Goal: Navigation & Orientation: Find specific page/section

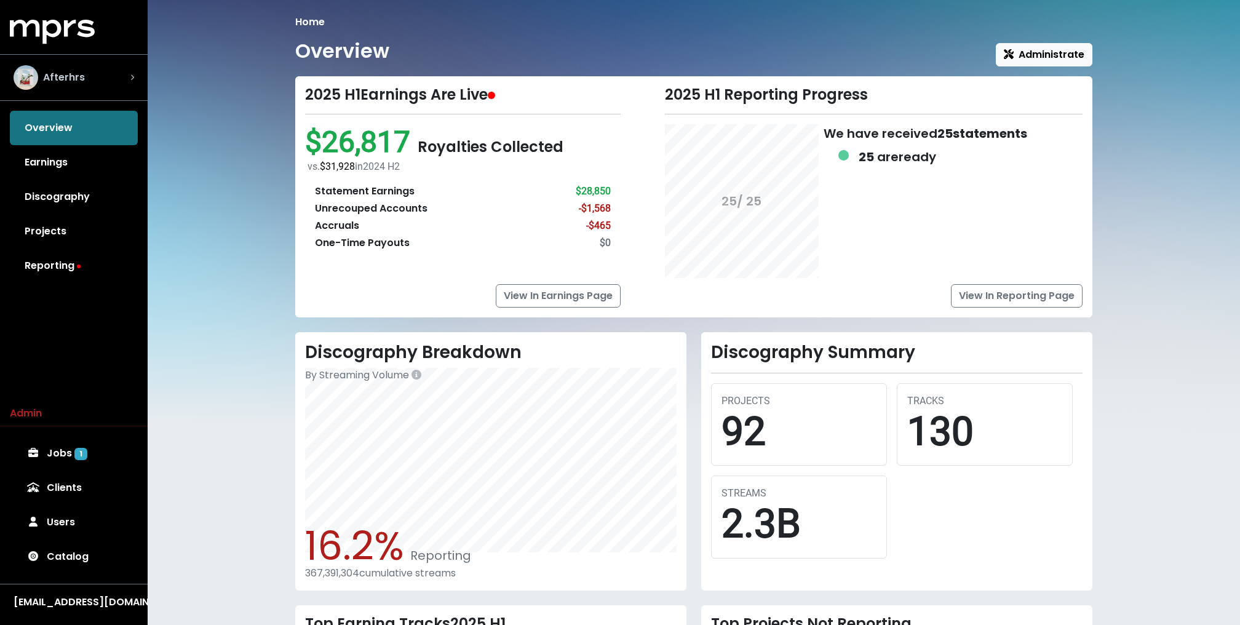
click at [79, 80] on span "Afterhrs" at bounding box center [64, 77] width 42 height 15
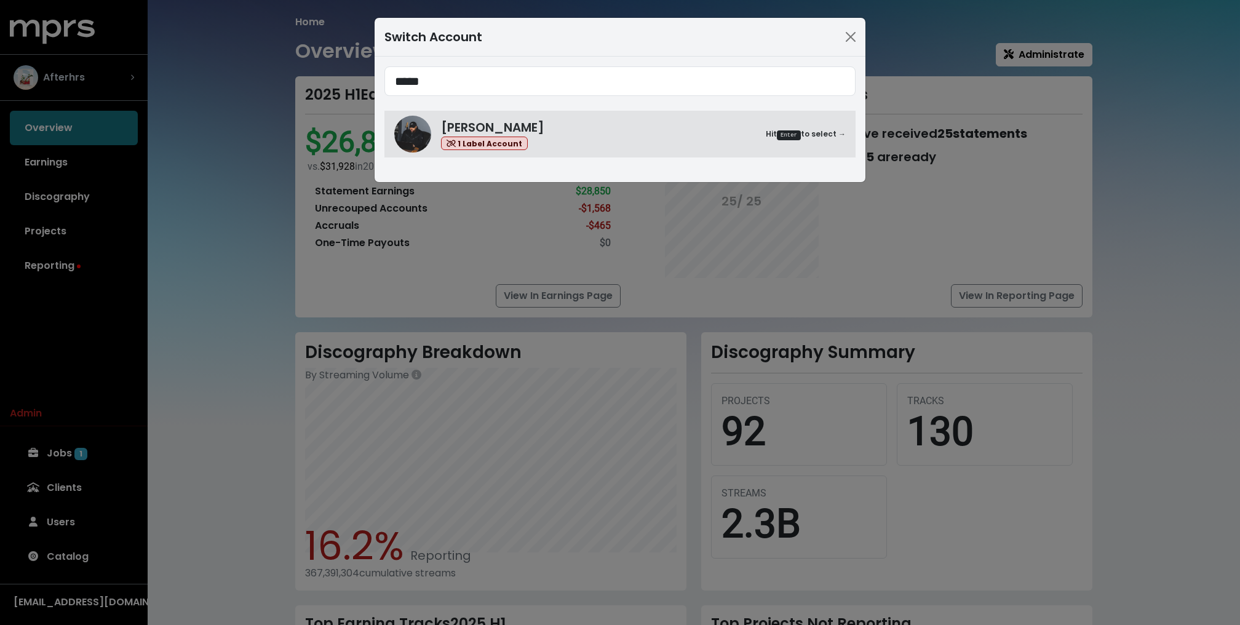
type input "*****"
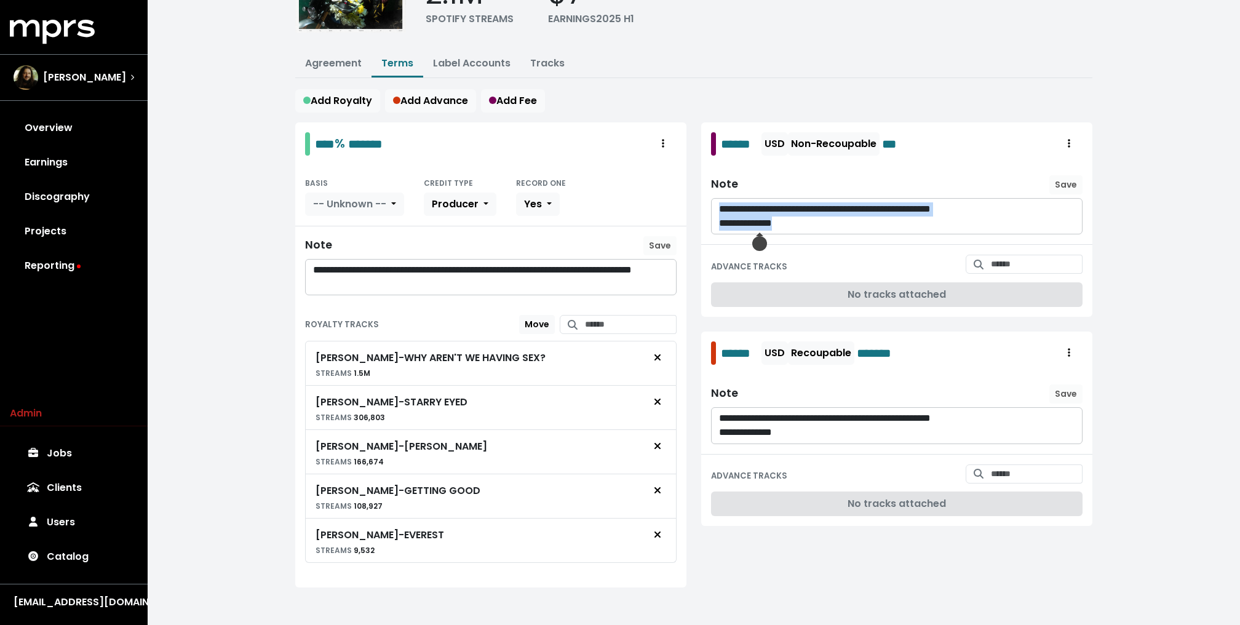
scroll to position [129, 0]
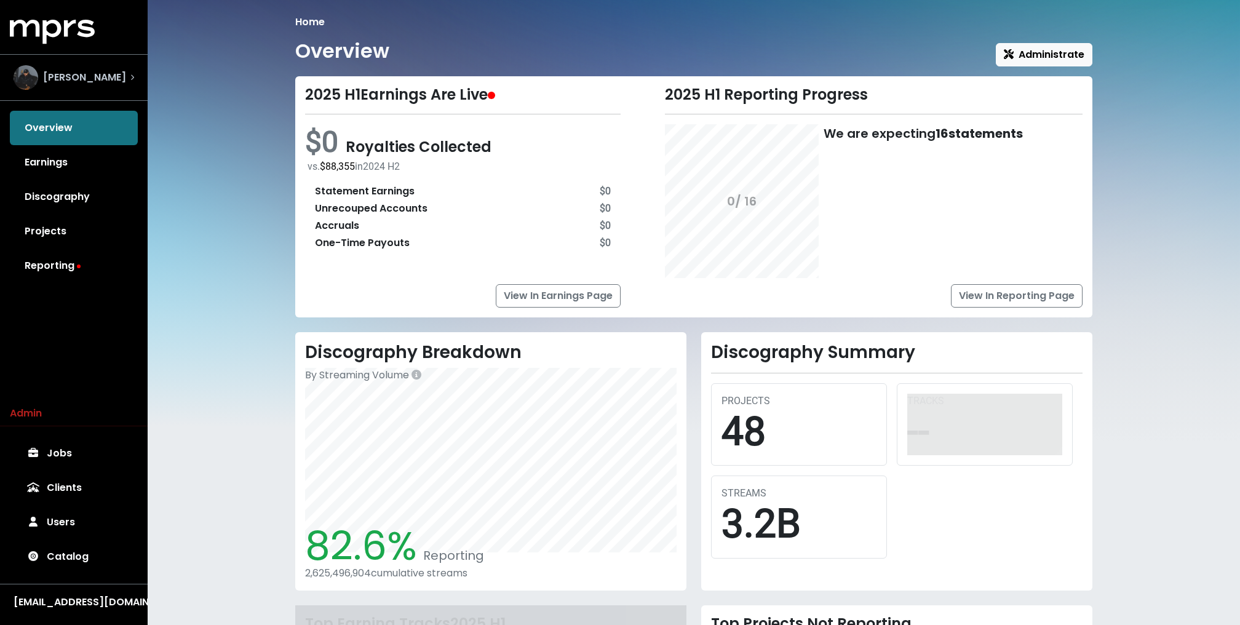
click at [76, 82] on span "Coleman" at bounding box center [84, 77] width 83 height 15
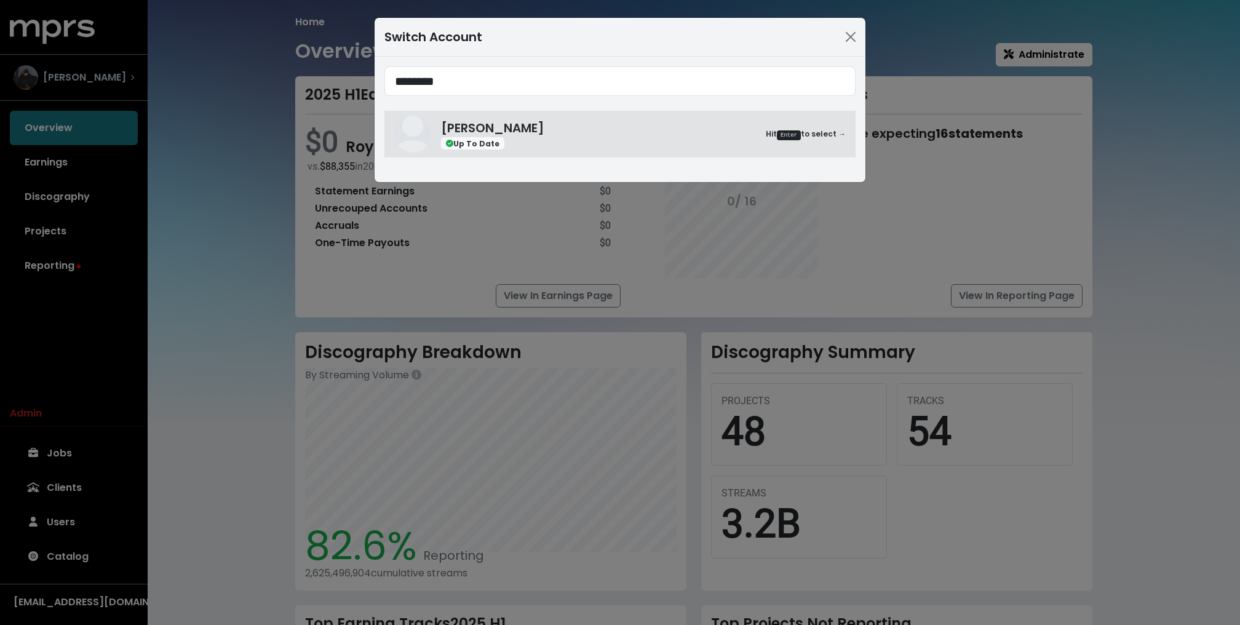
type input "********"
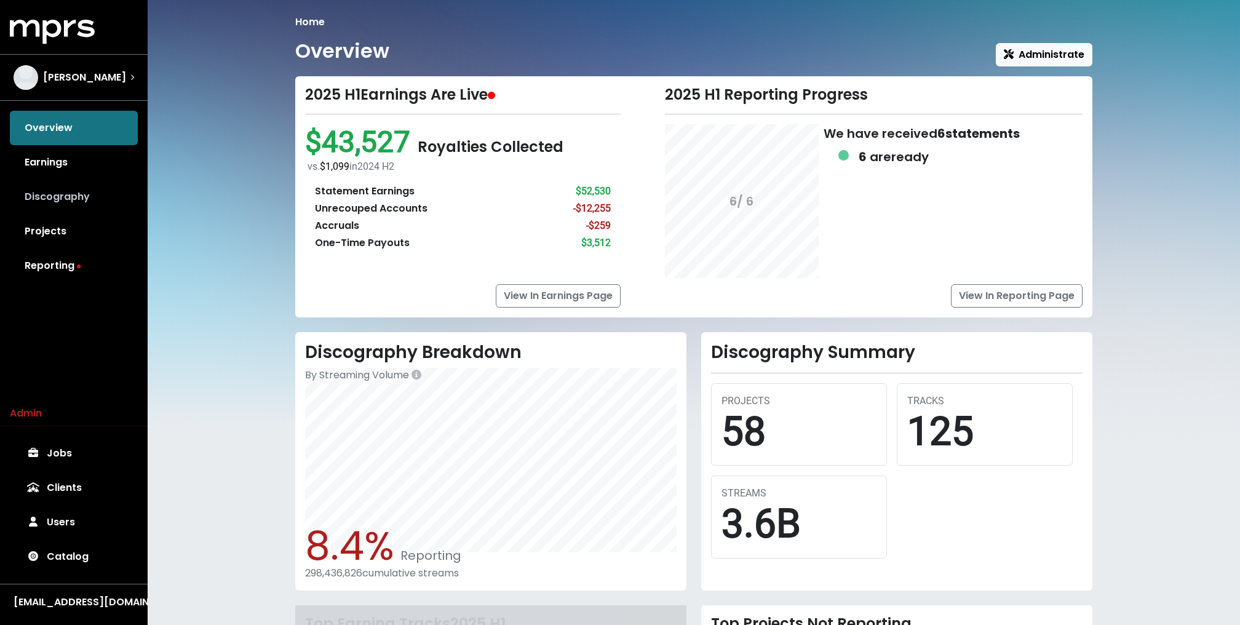
click at [60, 180] on link "Discography" at bounding box center [74, 197] width 128 height 34
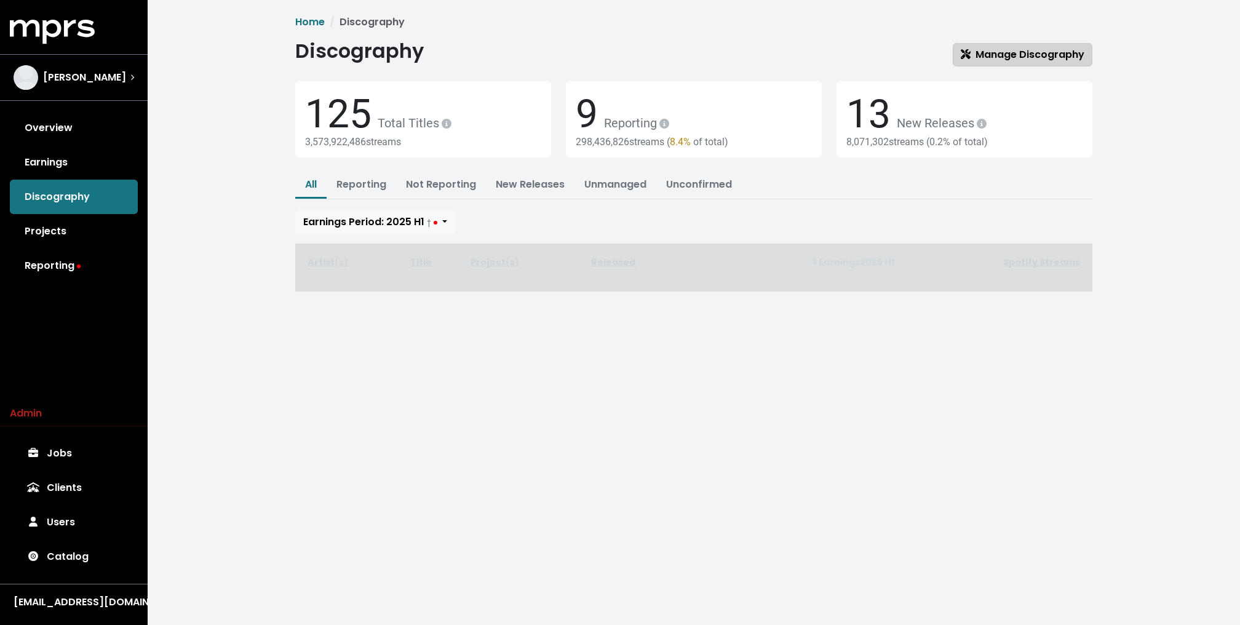
click at [970, 57] on icon at bounding box center [966, 54] width 10 height 10
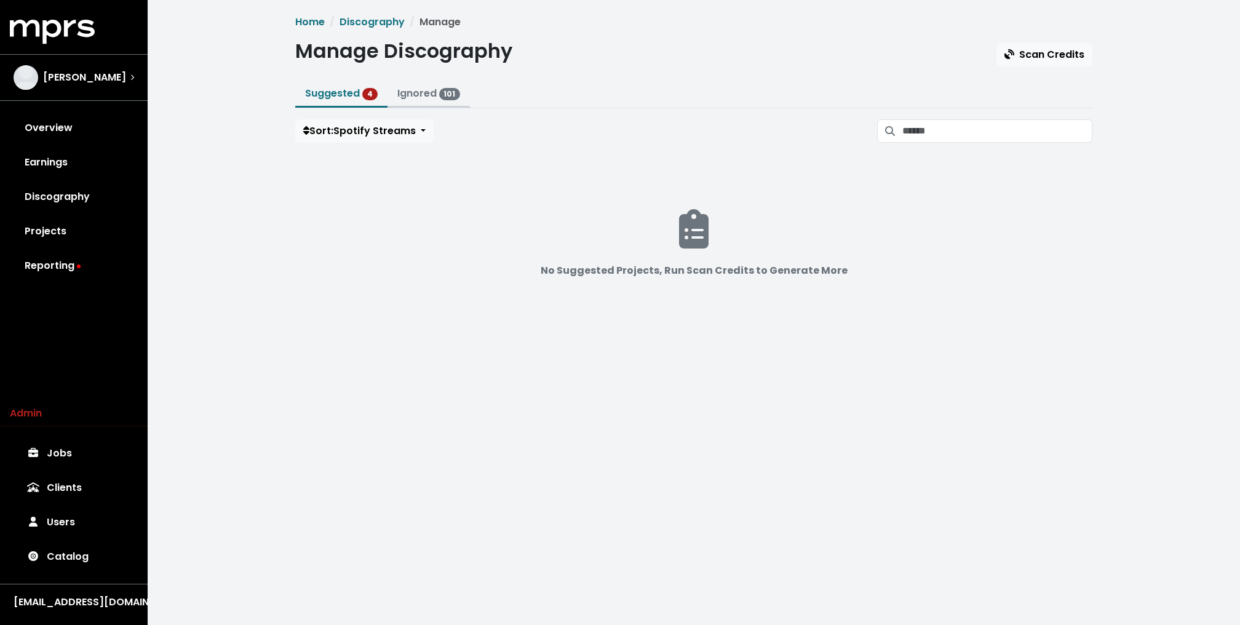
click at [445, 87] on link "Ignored 101" at bounding box center [428, 93] width 63 height 14
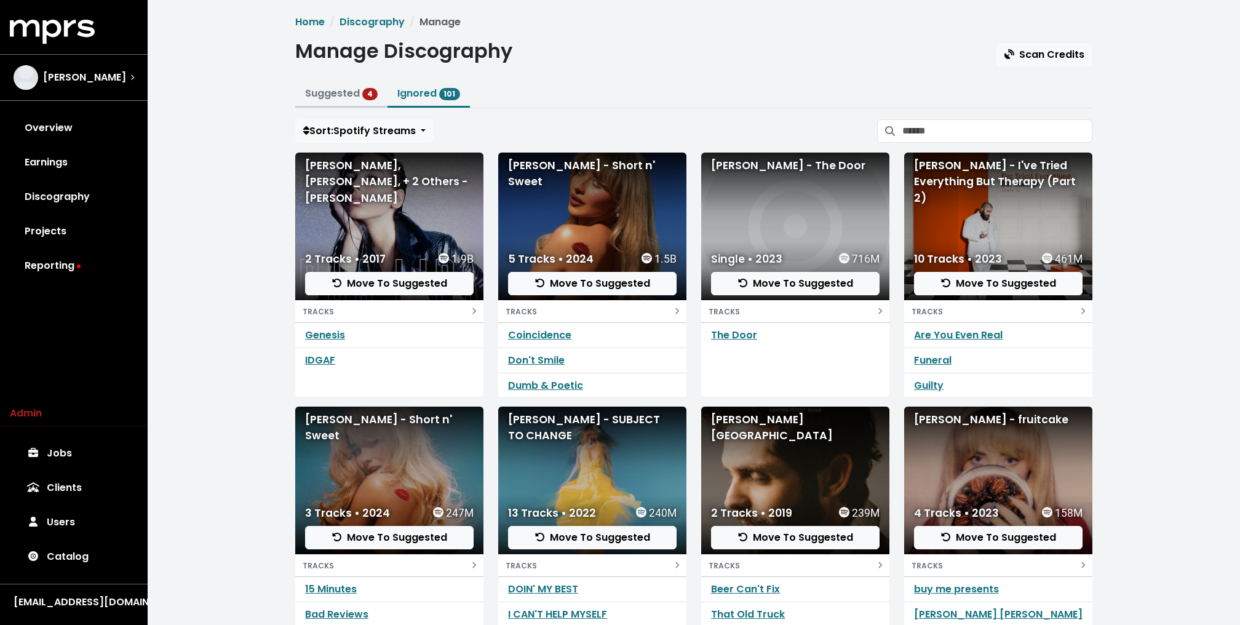
click at [336, 95] on link "Suggested 4" at bounding box center [341, 93] width 73 height 14
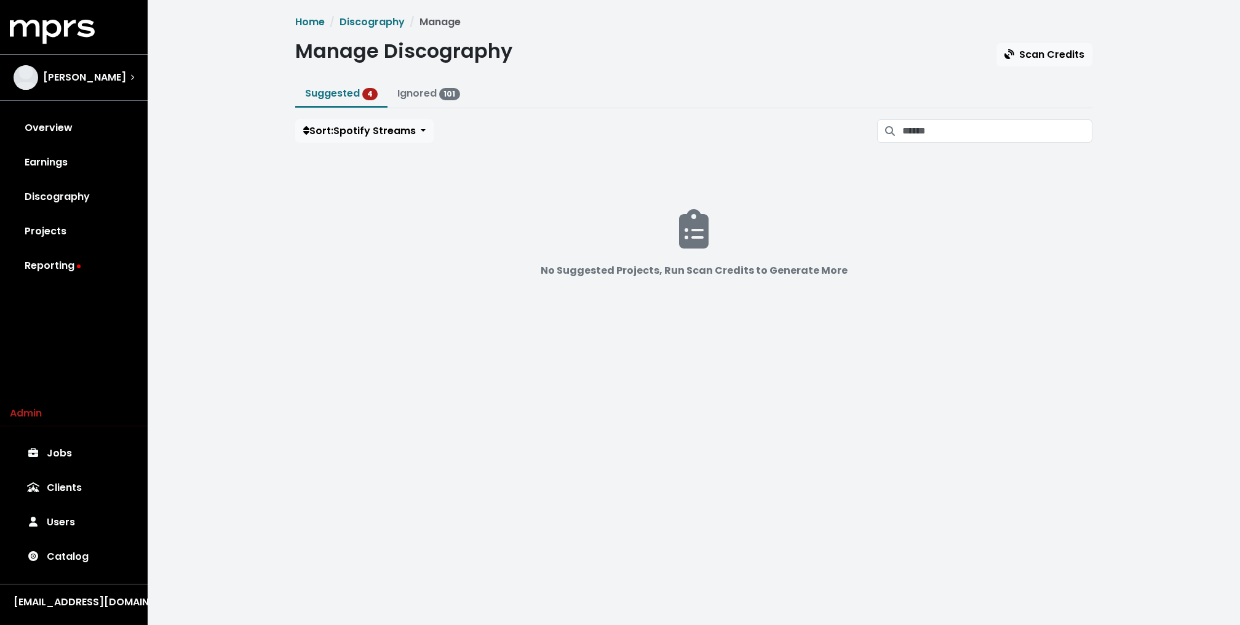
click at [298, 185] on div "No Suggested Projects, Run Scan Credits to Generate More" at bounding box center [693, 251] width 797 height 197
click at [39, 232] on link "Projects" at bounding box center [74, 231] width 128 height 34
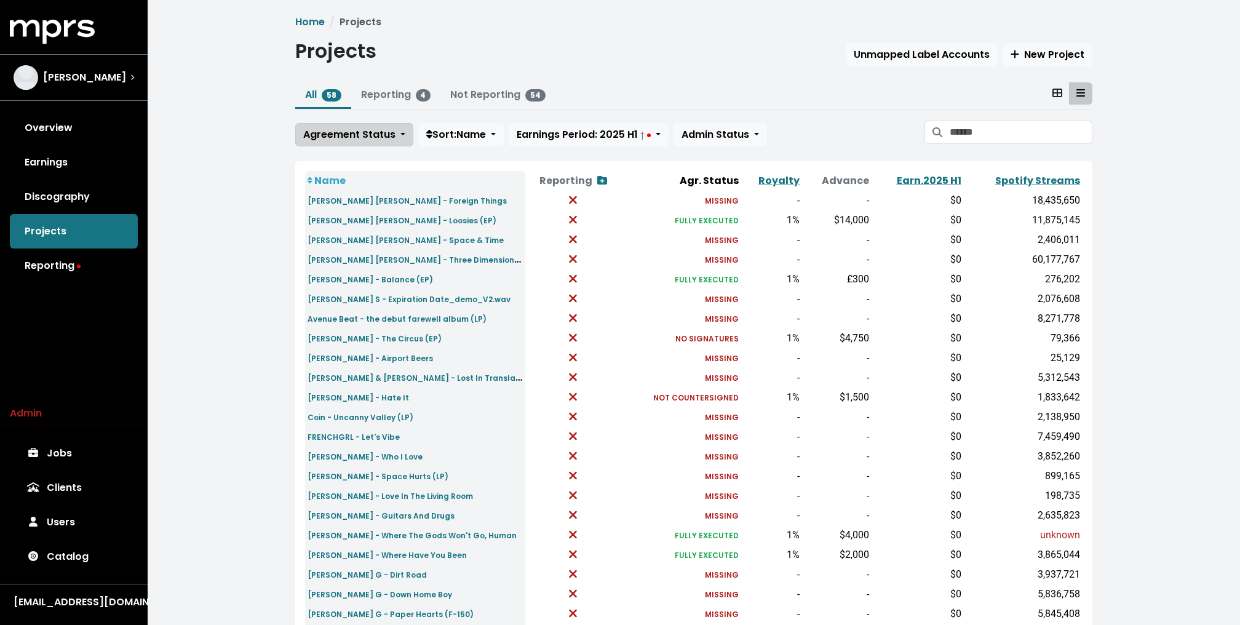
click at [333, 135] on span "Agreement Status" at bounding box center [349, 134] width 92 height 14
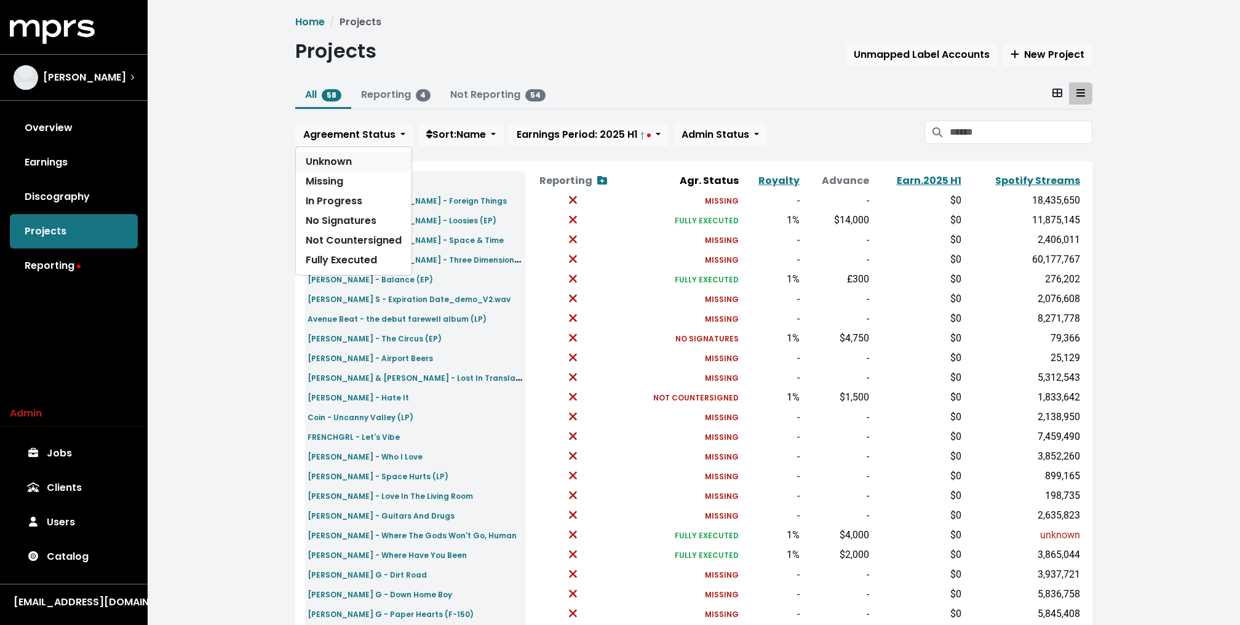
click at [331, 166] on link "Unknown" at bounding box center [354, 162] width 116 height 20
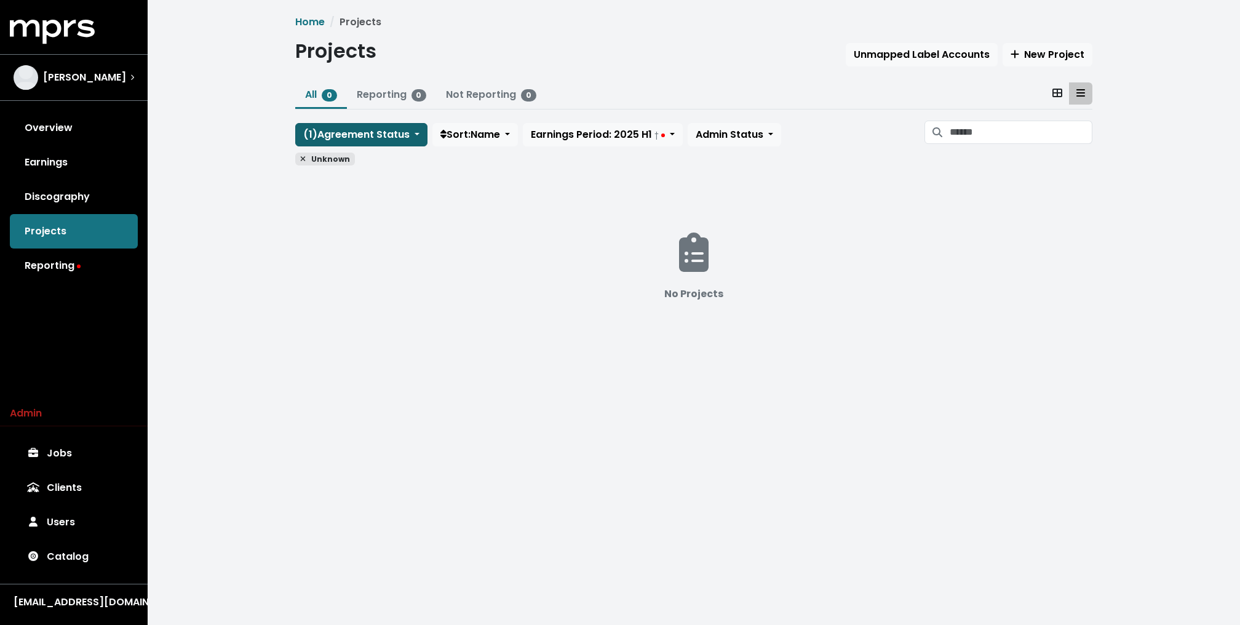
click at [344, 128] on span "( 1 ) Agreement Status" at bounding box center [356, 134] width 106 height 14
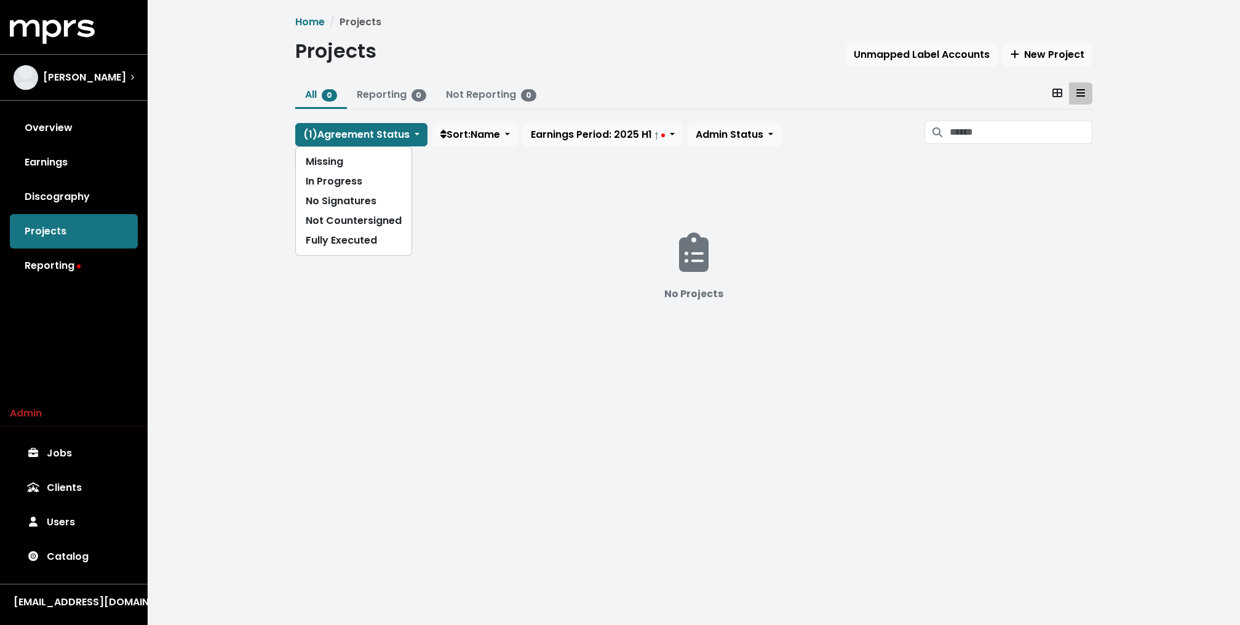
click at [263, 154] on div "Home Projects Projects Unmapped Label Accounts New Project All 0 Reporting 0 No…" at bounding box center [694, 196] width 1092 height 392
click at [318, 153] on span "Unknown" at bounding box center [325, 159] width 60 height 13
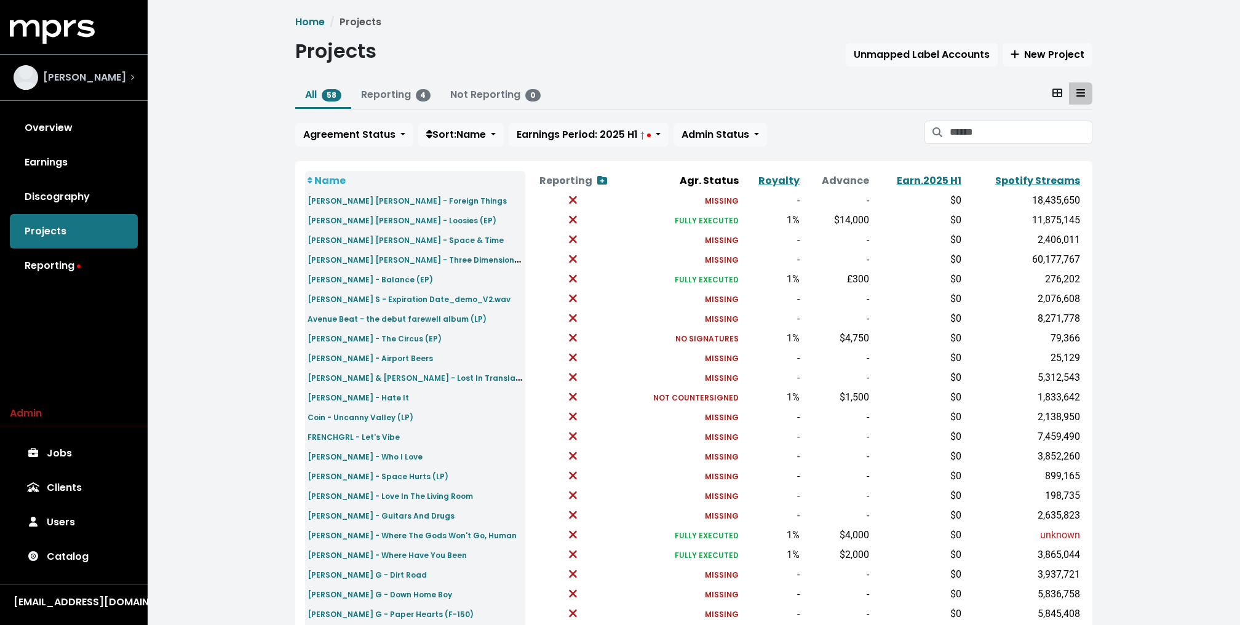
click at [107, 76] on div "Jeff Gunnell" at bounding box center [74, 77] width 121 height 25
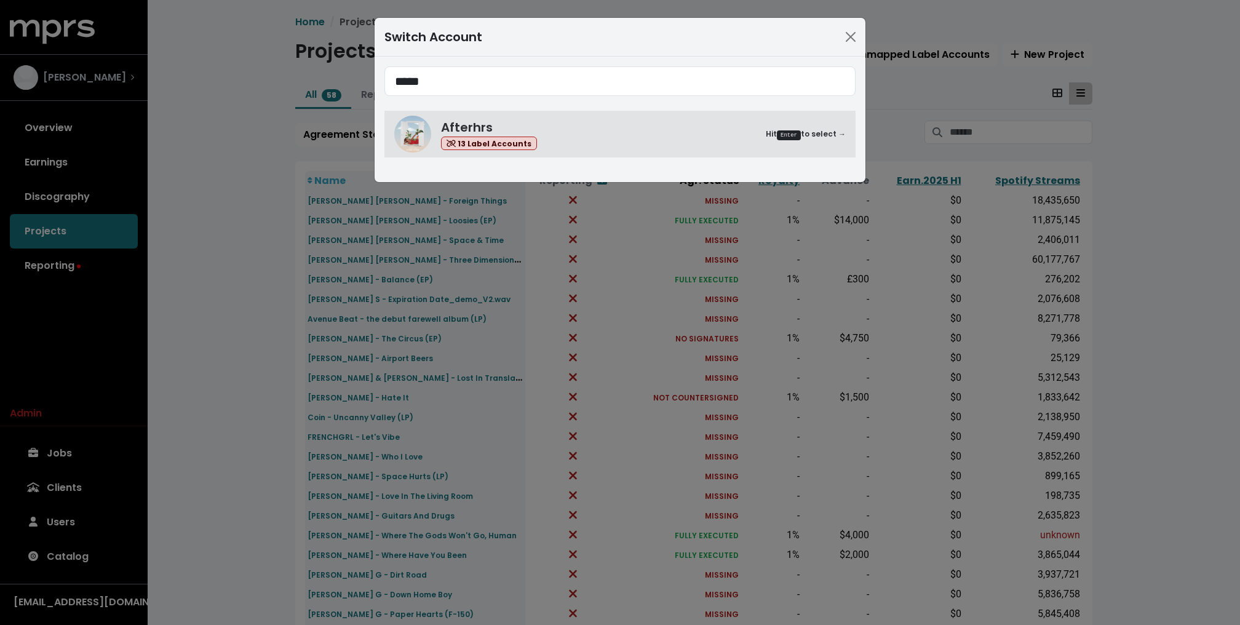
type input "*****"
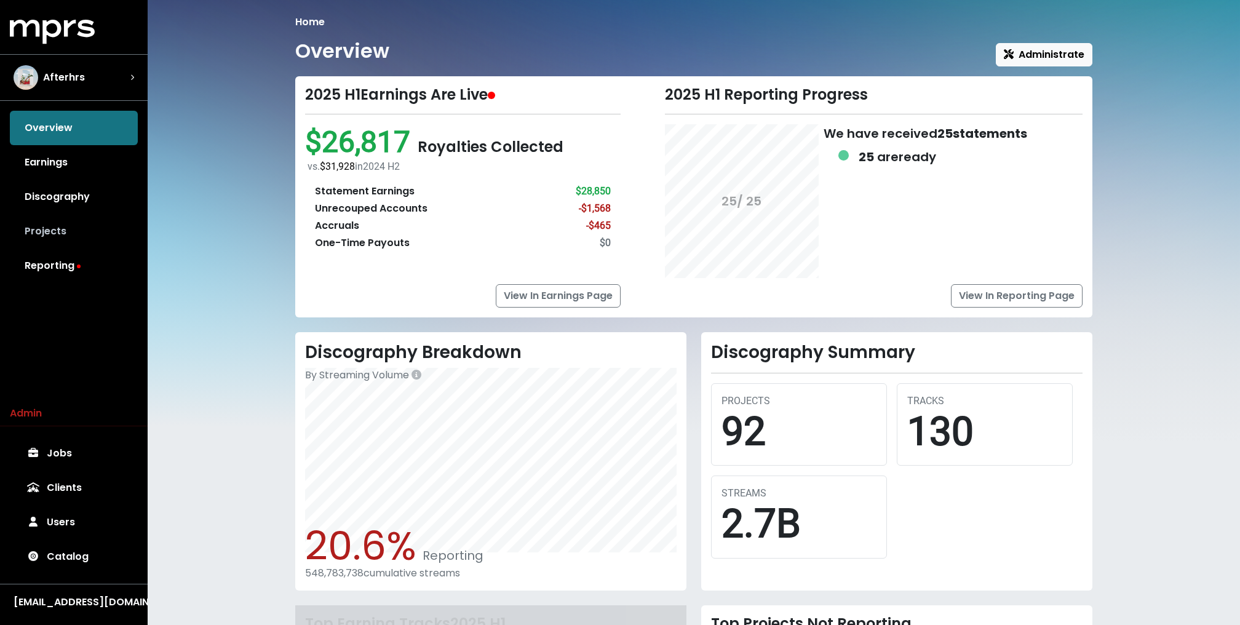
click at [58, 226] on link "Projects" at bounding box center [74, 231] width 128 height 34
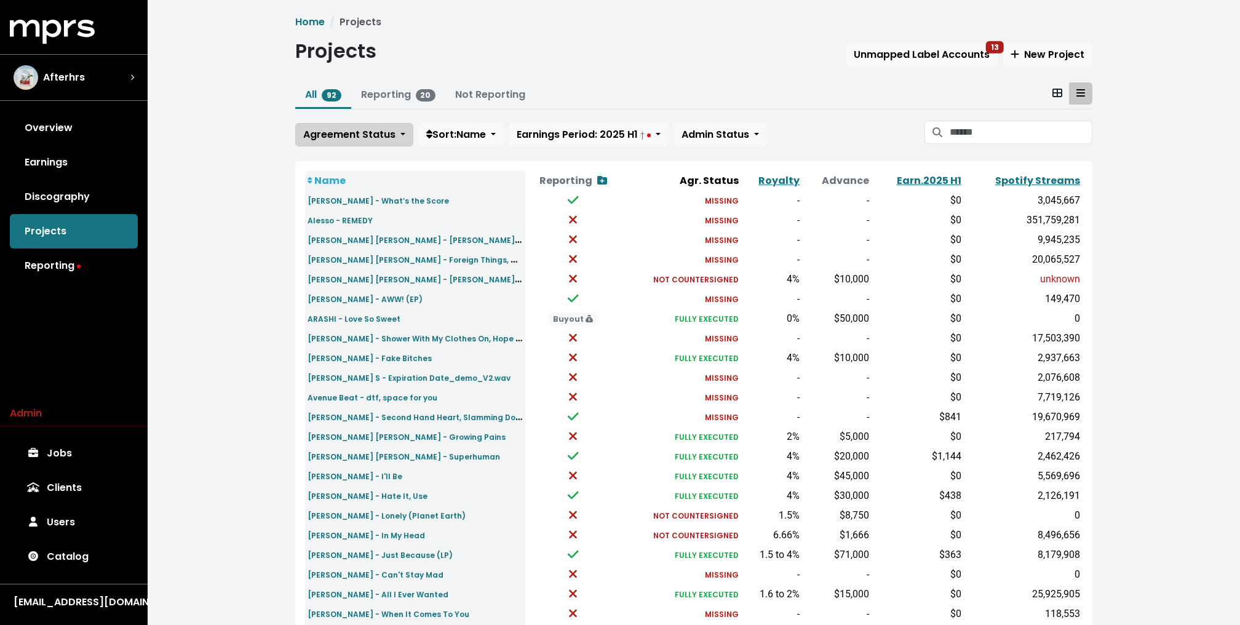
click at [352, 138] on span "Agreement Status" at bounding box center [349, 134] width 92 height 14
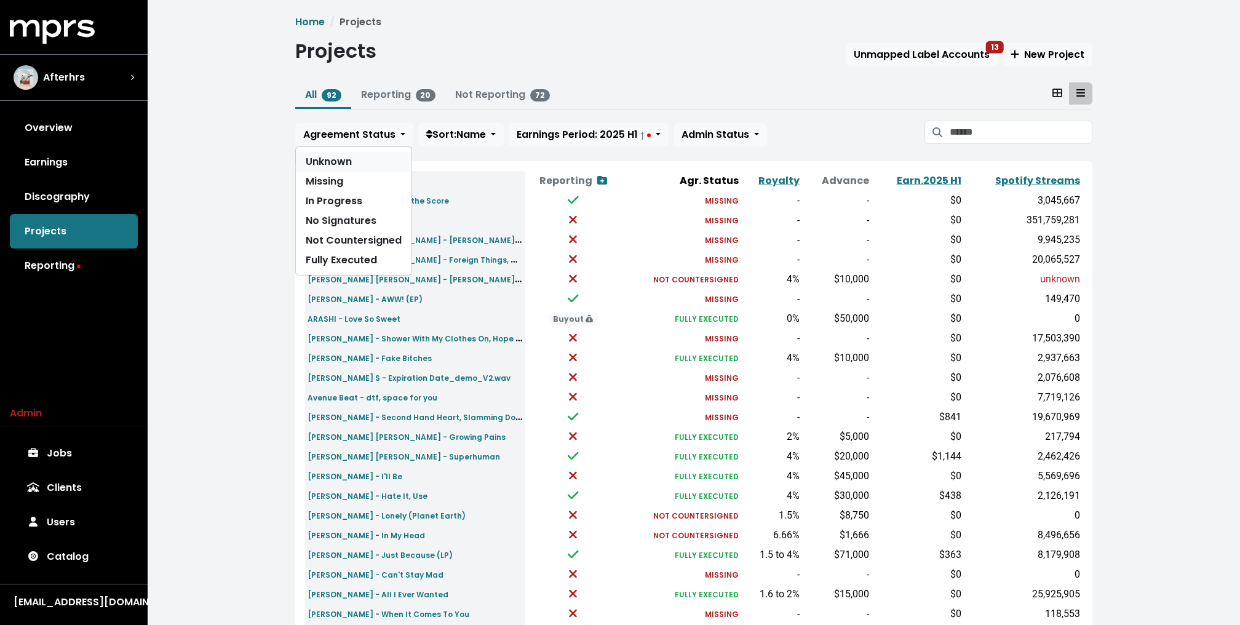
click at [342, 159] on link "Unknown" at bounding box center [354, 162] width 116 height 20
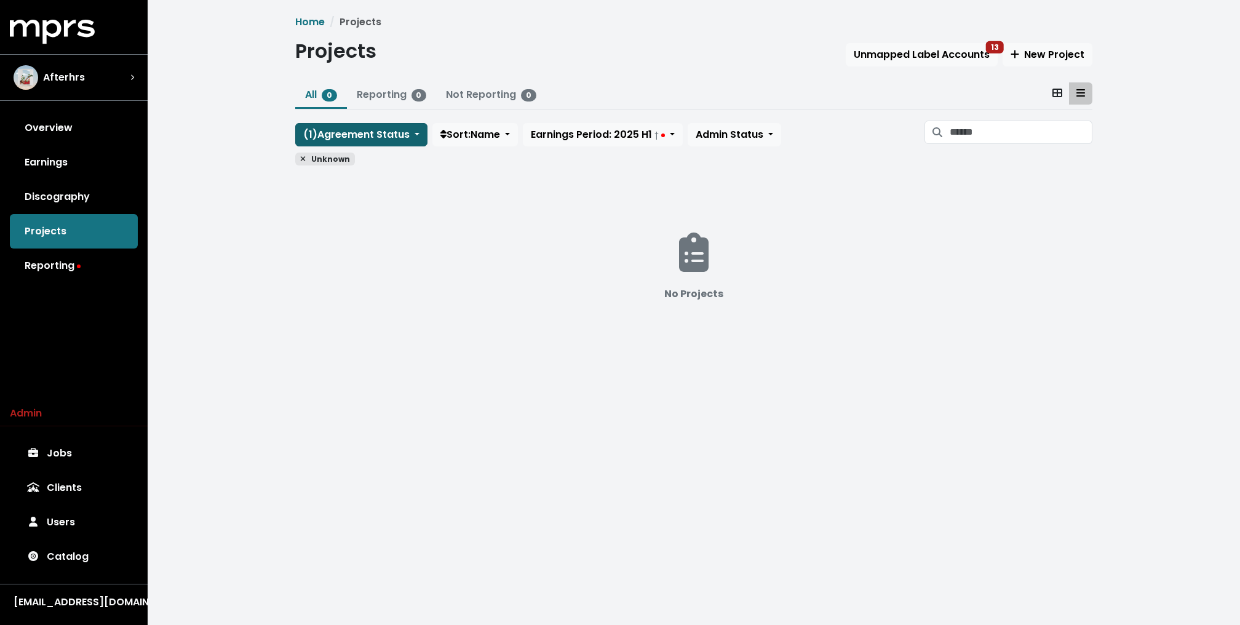
click at [359, 123] on button "( 1 ) Agreement Status" at bounding box center [361, 134] width 132 height 23
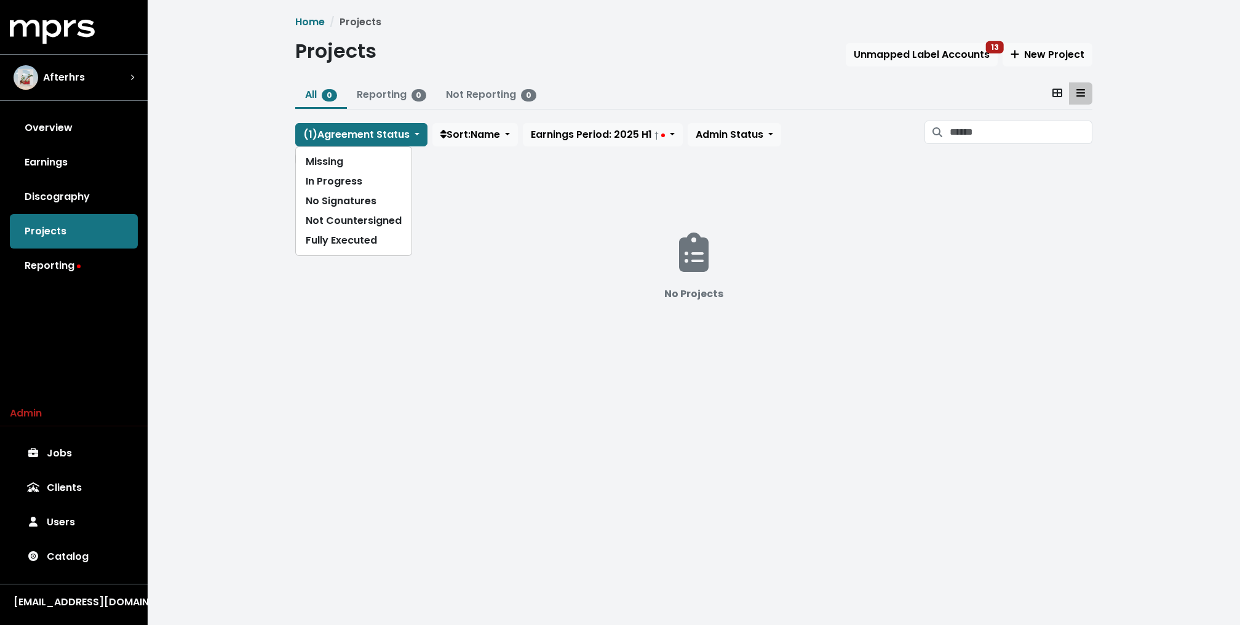
click at [278, 161] on div "Home Projects Projects Unmapped Label Accounts 13 New Project All 0 Reporting 0…" at bounding box center [694, 196] width 1092 height 392
click at [309, 161] on span "Unknown" at bounding box center [325, 159] width 60 height 13
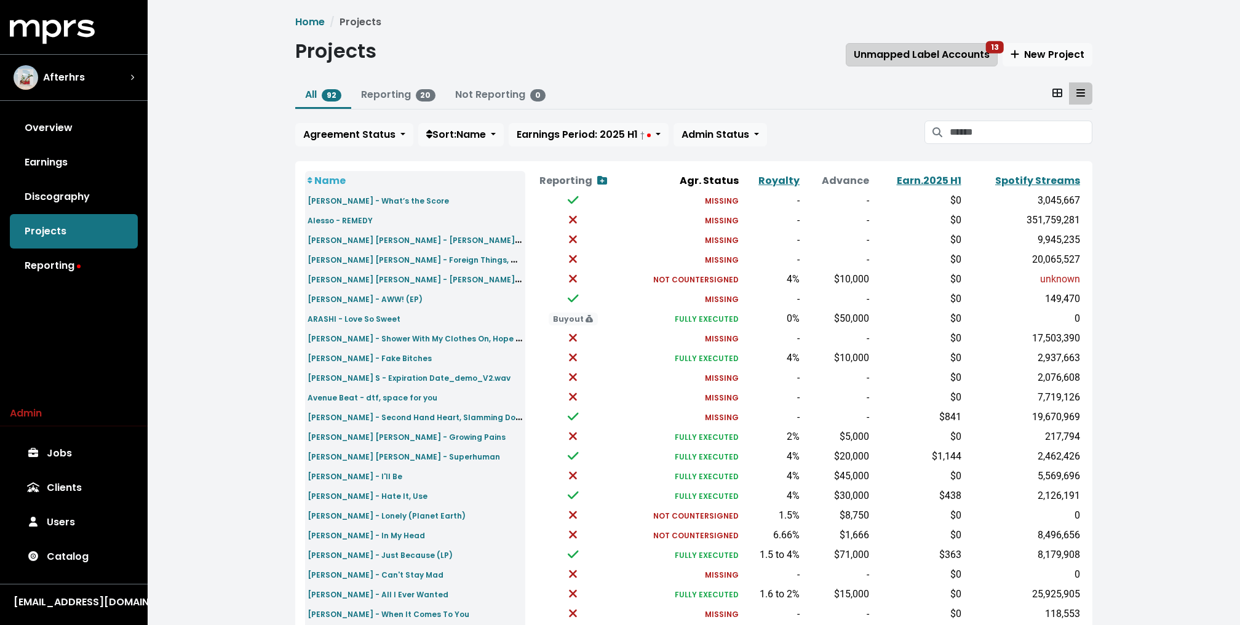
click at [942, 57] on span "Unmapped Label Accounts 13" at bounding box center [922, 54] width 136 height 14
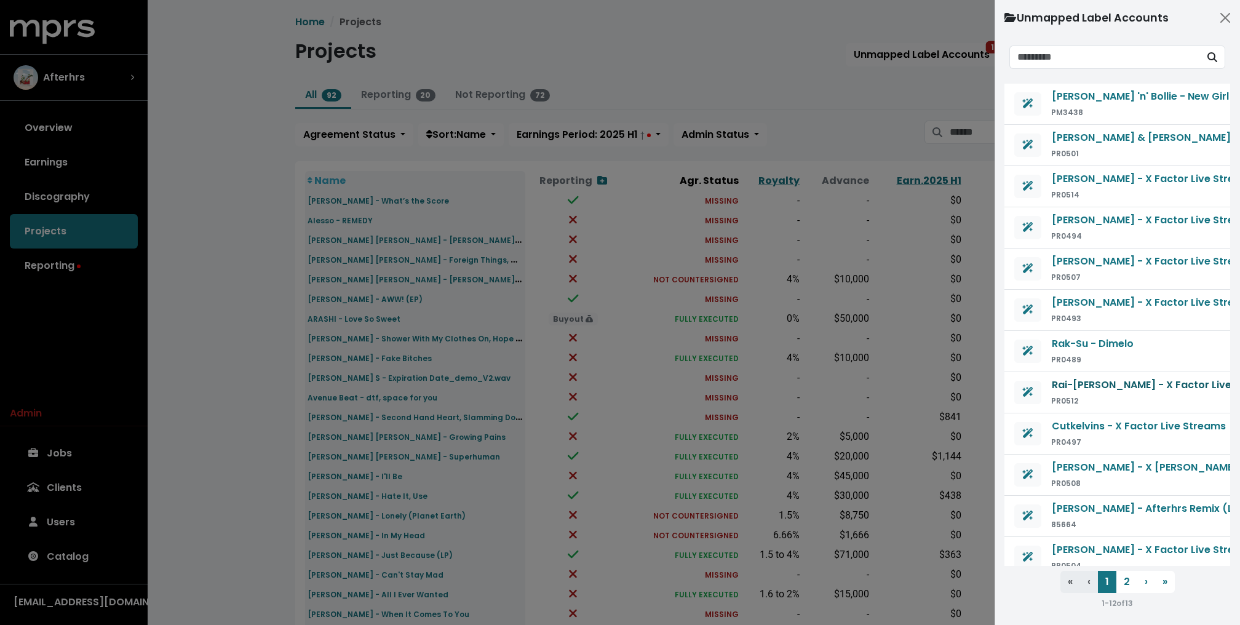
scroll to position [6, 0]
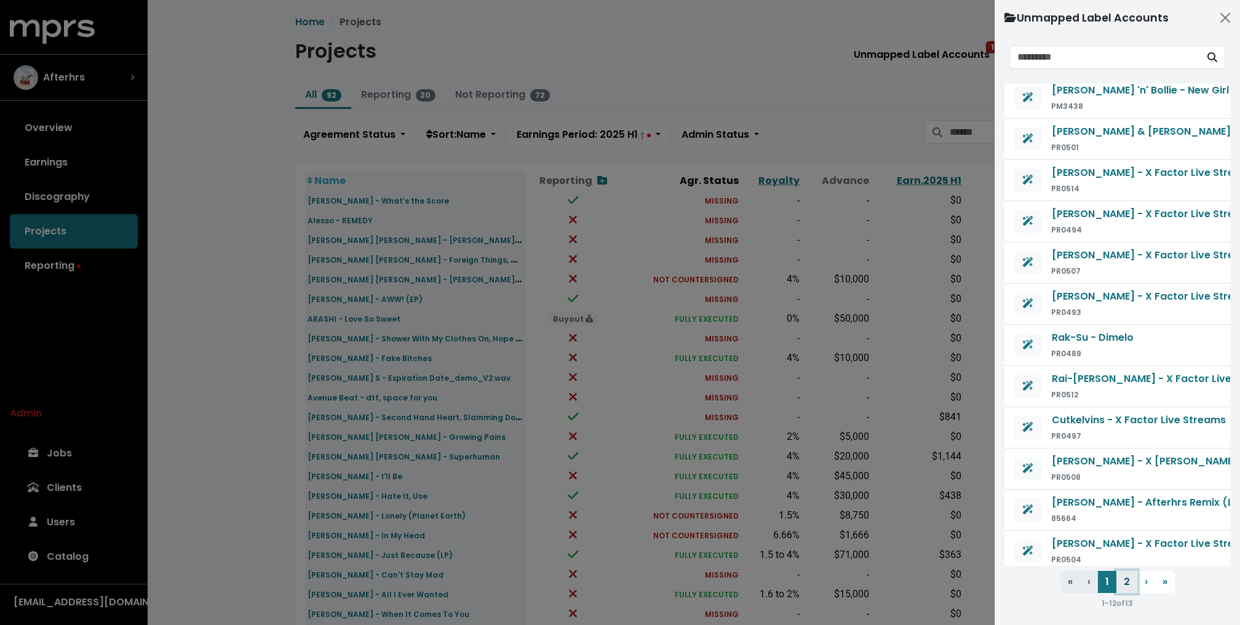
click at [1124, 581] on button "2" at bounding box center [1126, 582] width 21 height 22
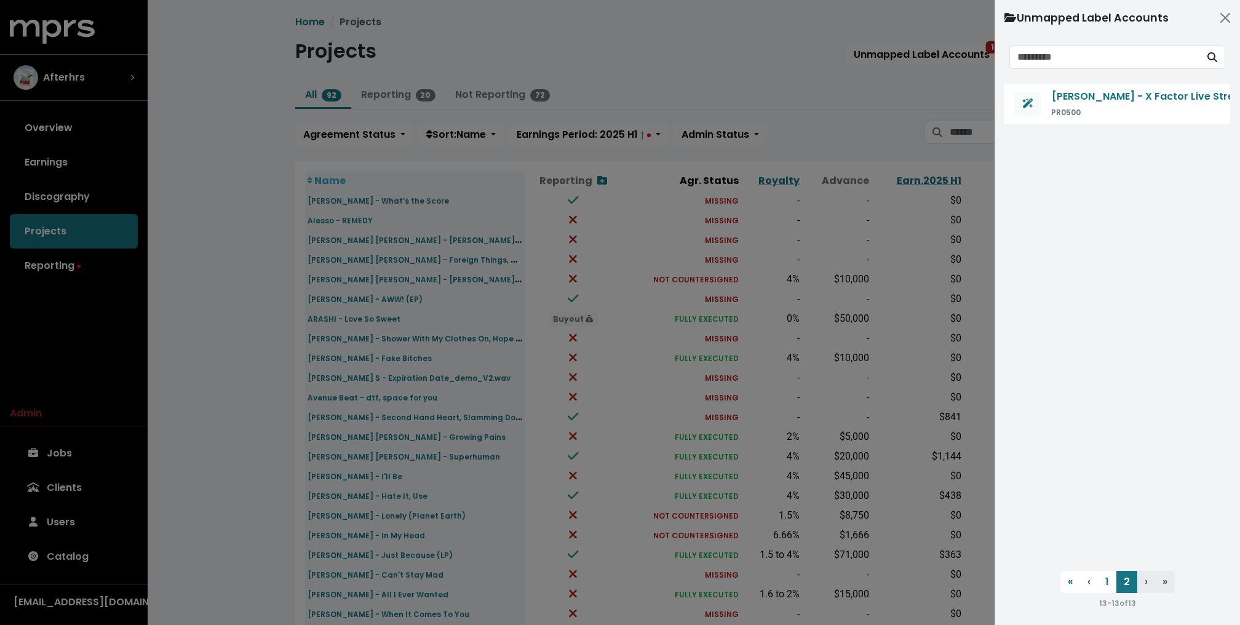
click at [1104, 595] on div "13 - 13 of 13" at bounding box center [1117, 602] width 226 height 15
click at [1104, 576] on button "1" at bounding box center [1107, 582] width 18 height 22
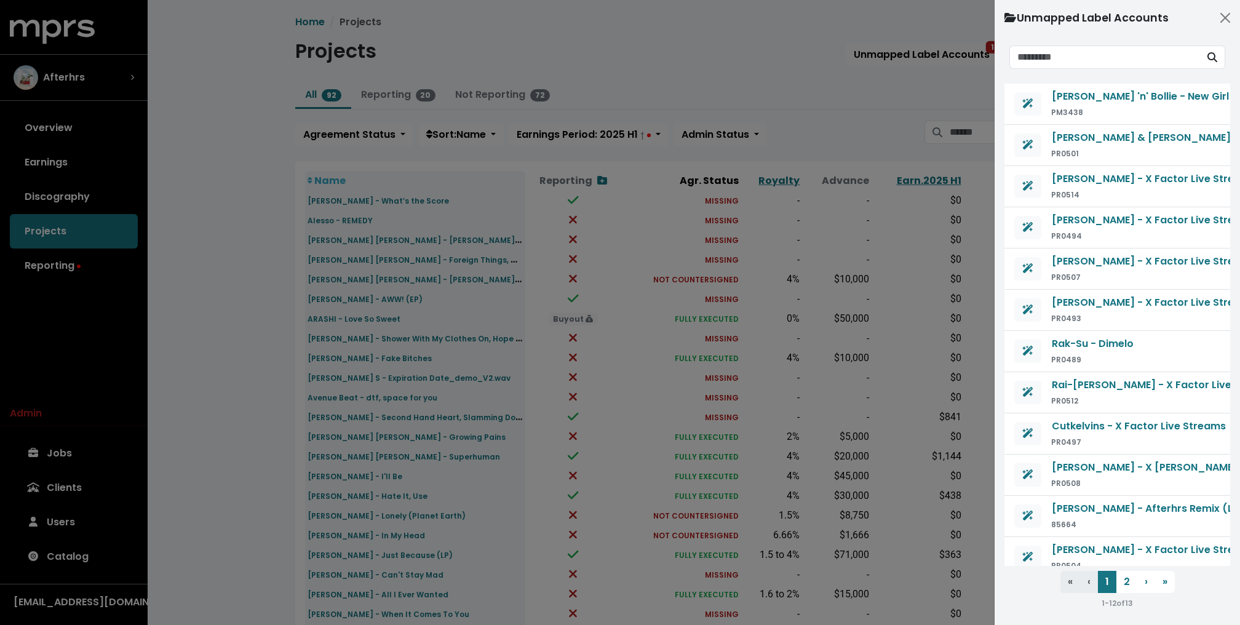
click at [860, 106] on div at bounding box center [620, 312] width 1240 height 625
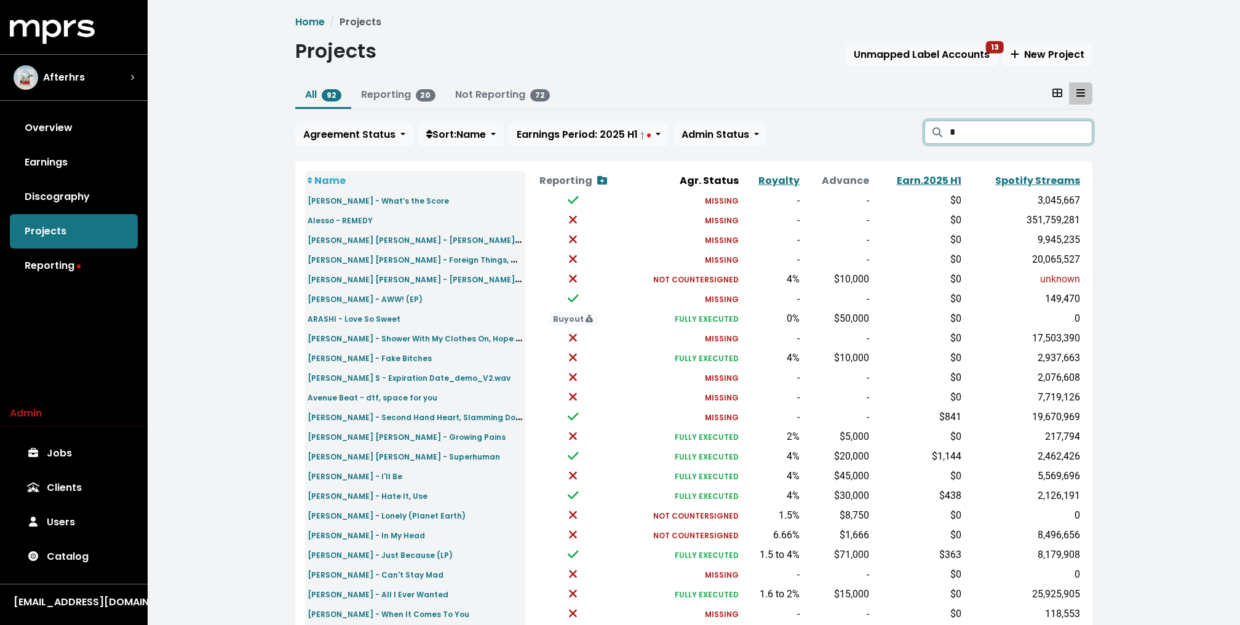
click at [968, 127] on input "*" at bounding box center [1021, 132] width 143 height 23
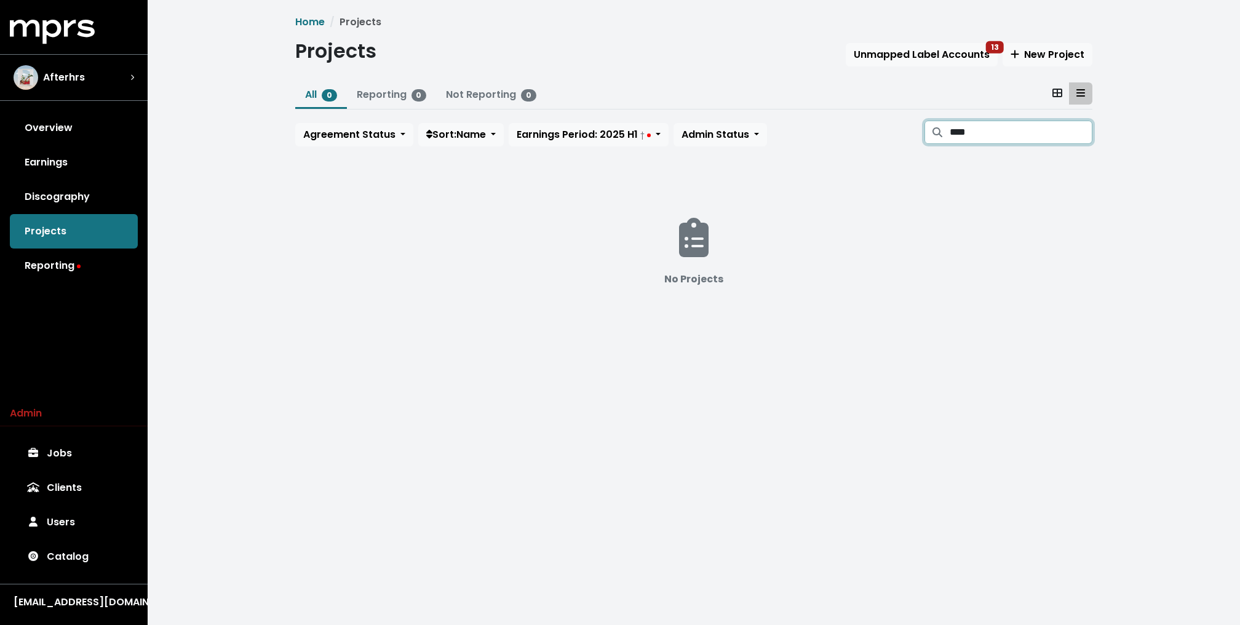
type input "*****"
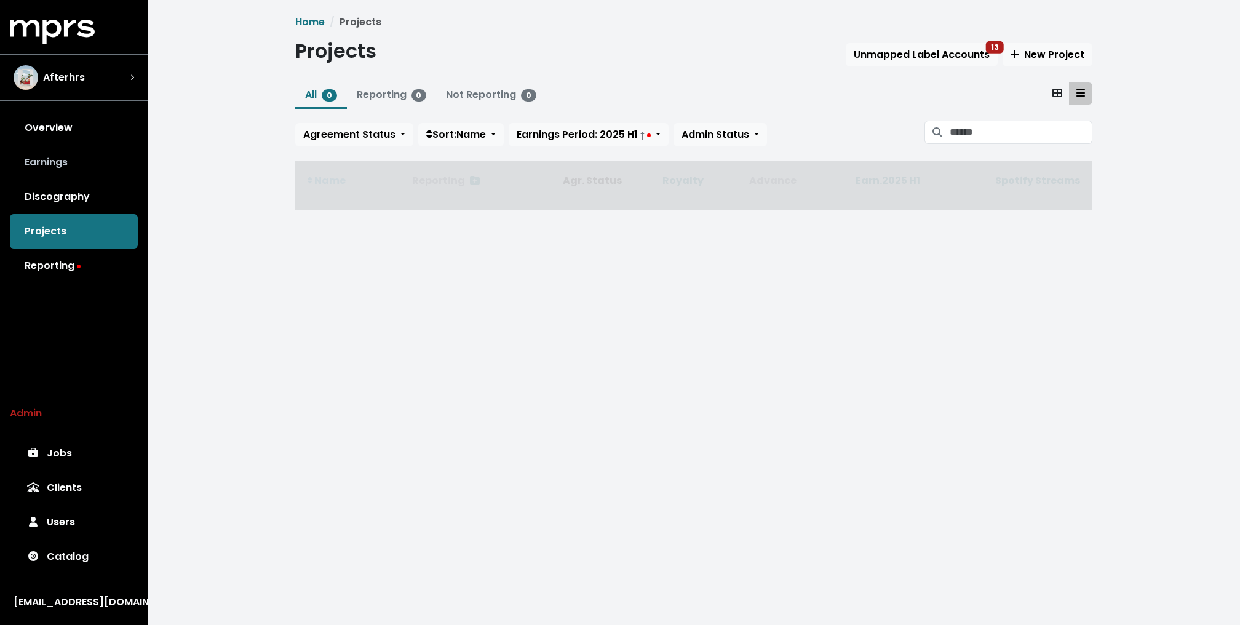
click at [84, 146] on link "Earnings" at bounding box center [74, 162] width 128 height 34
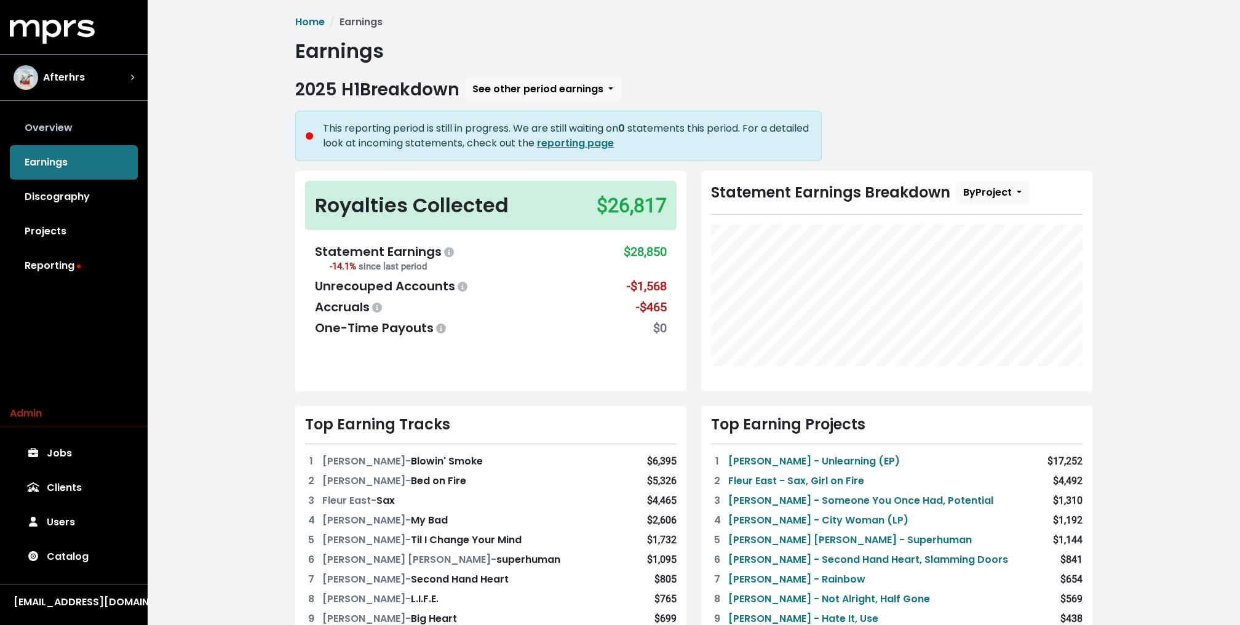
click at [62, 119] on link "Overview" at bounding box center [74, 128] width 128 height 34
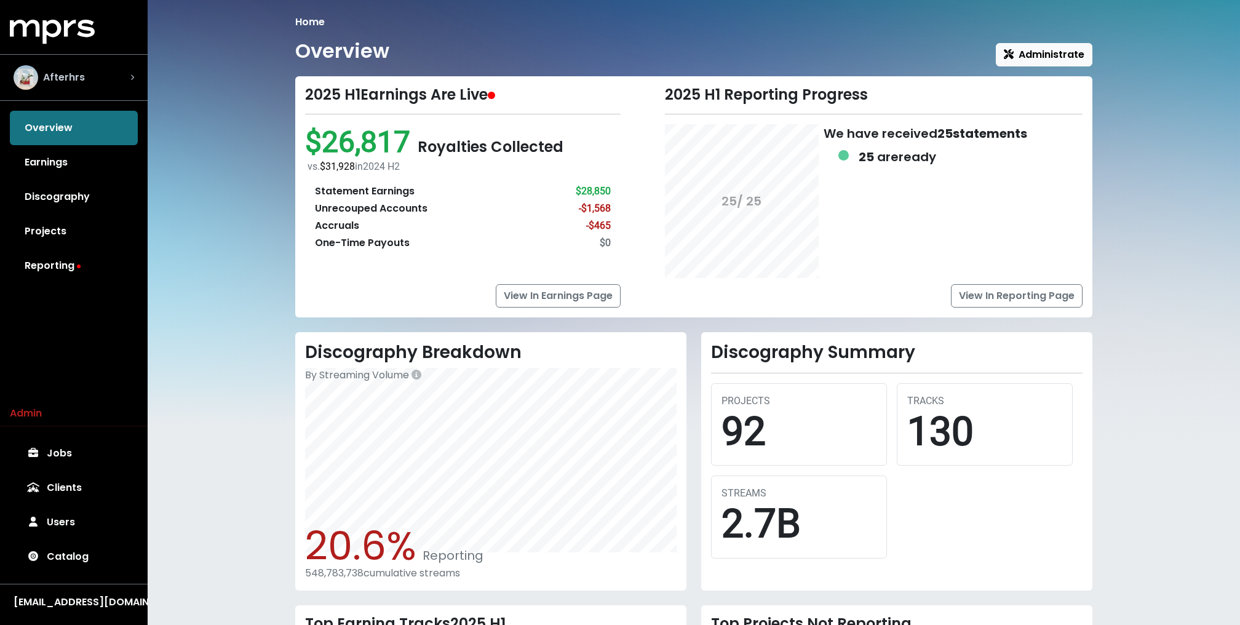
click at [114, 70] on div "Afterhrs" at bounding box center [74, 77] width 121 height 25
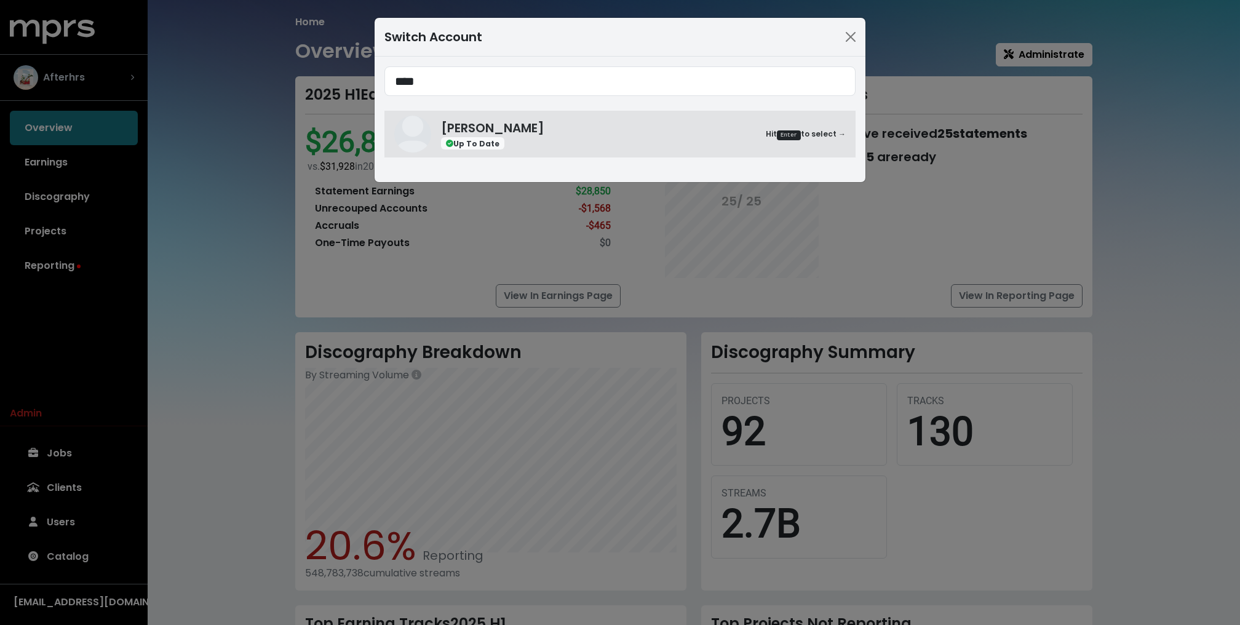
type input "****"
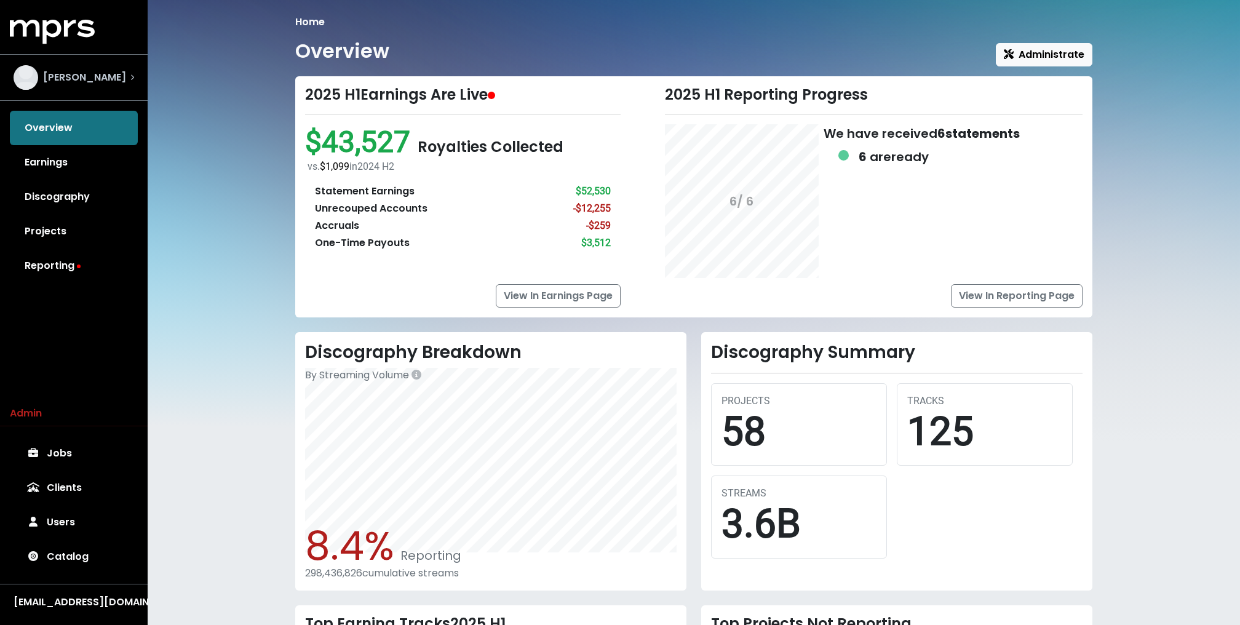
click at [69, 78] on span "Jeff Gunnell" at bounding box center [84, 77] width 83 height 15
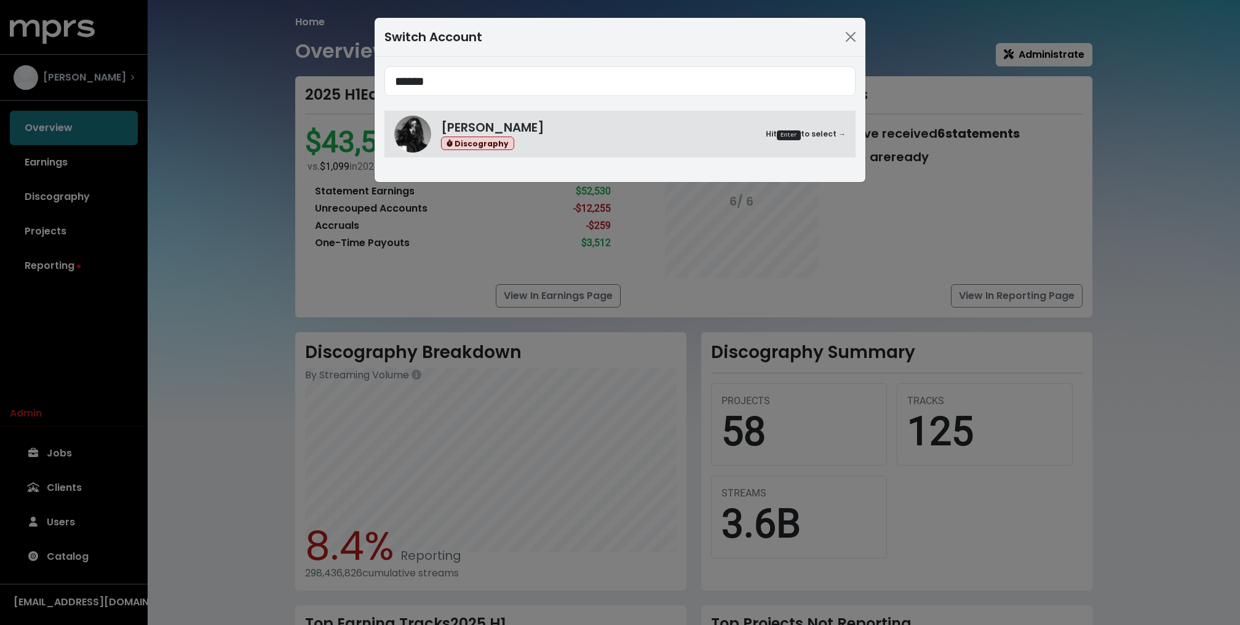
type input "******"
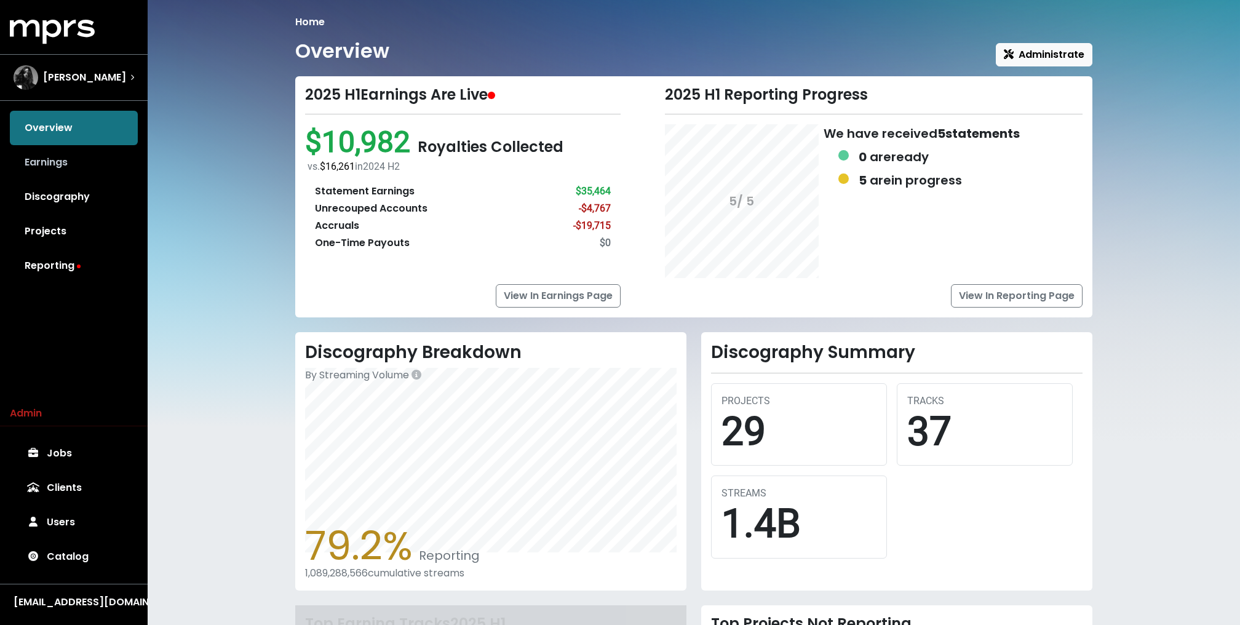
click at [67, 165] on link "Earnings" at bounding box center [74, 162] width 128 height 34
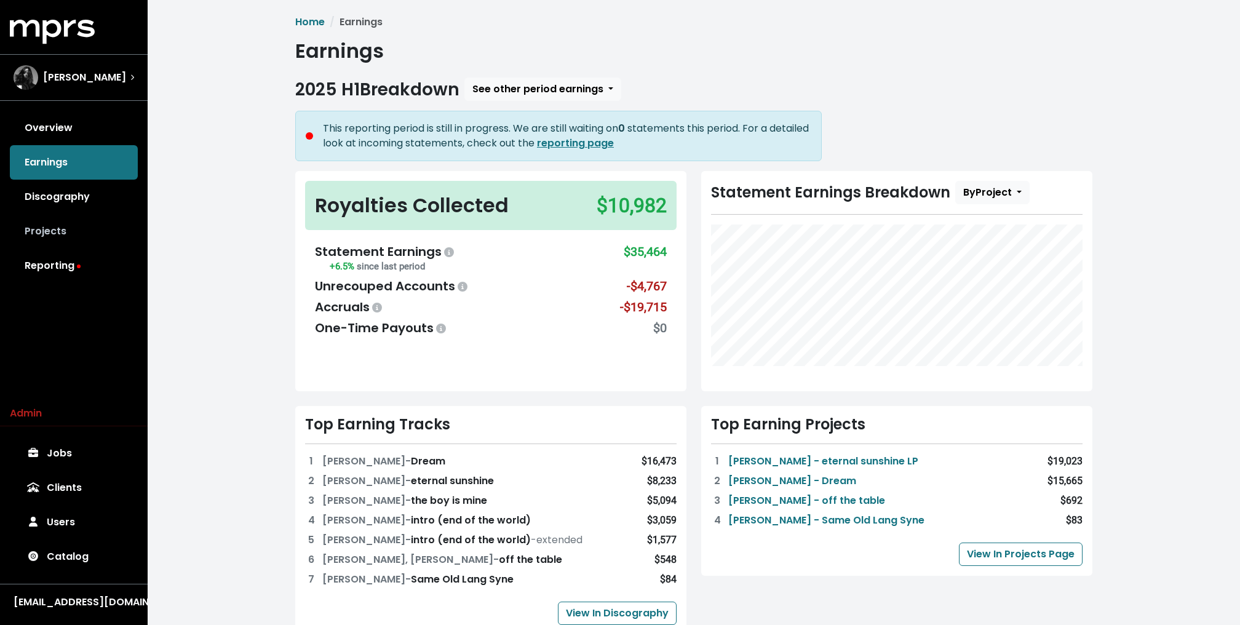
click at [89, 229] on link "Projects" at bounding box center [74, 231] width 128 height 34
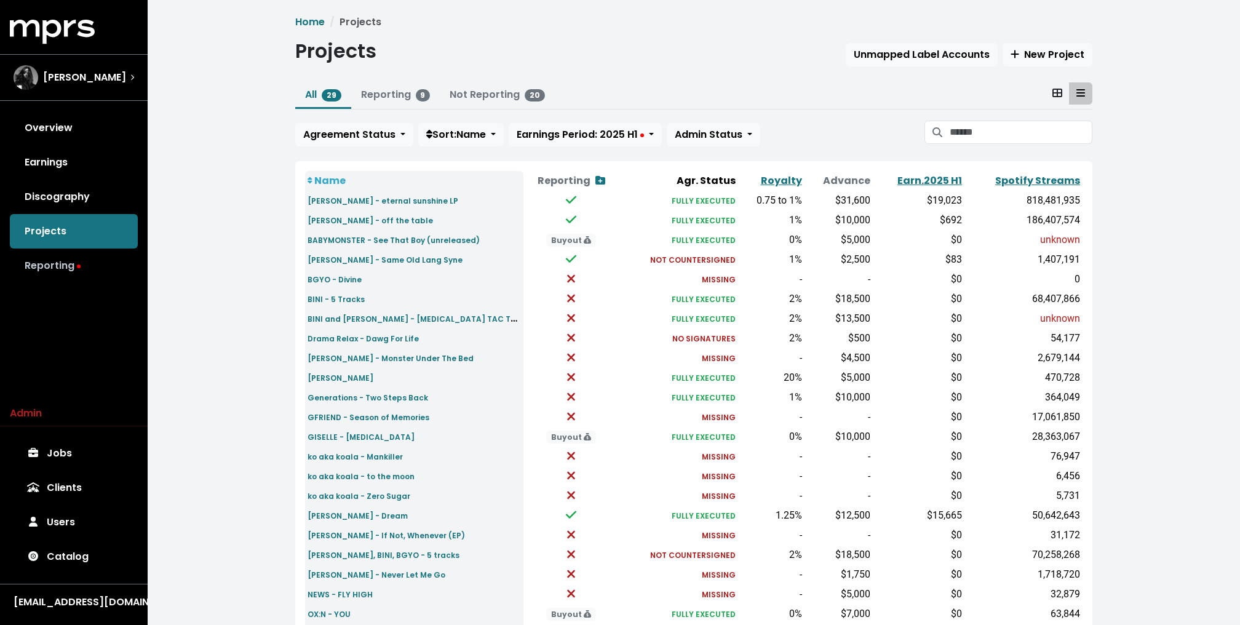
click at [81, 267] on link "Reporting" at bounding box center [74, 265] width 128 height 34
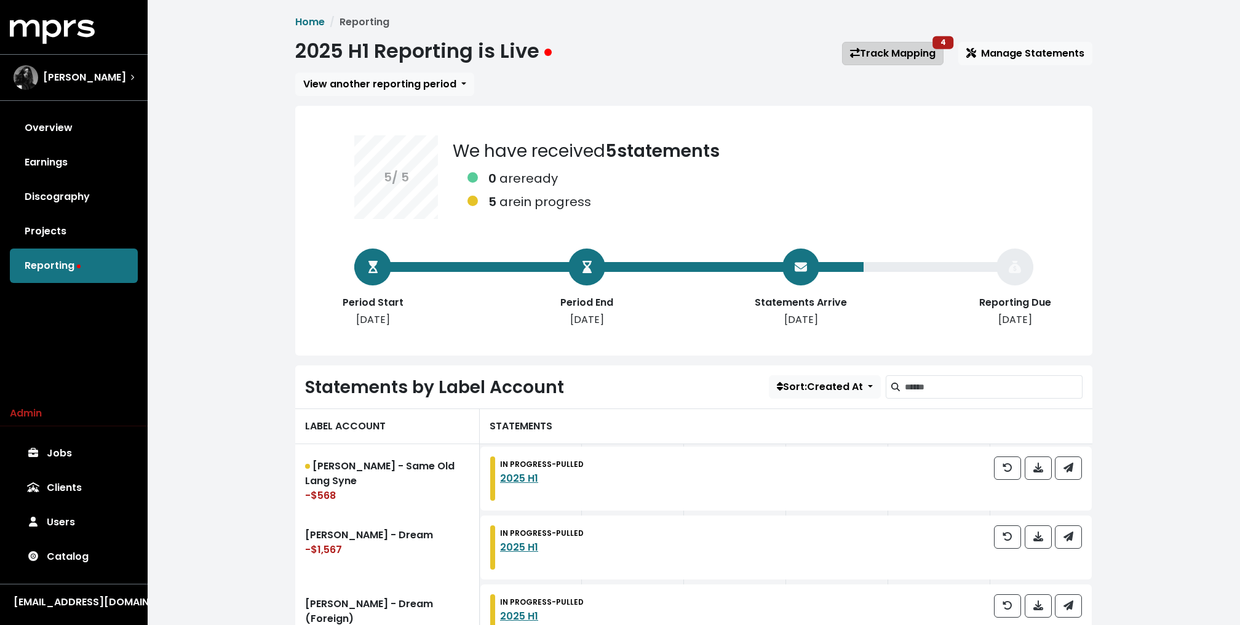
click at [920, 50] on link "Track Mapping 4" at bounding box center [892, 53] width 101 height 23
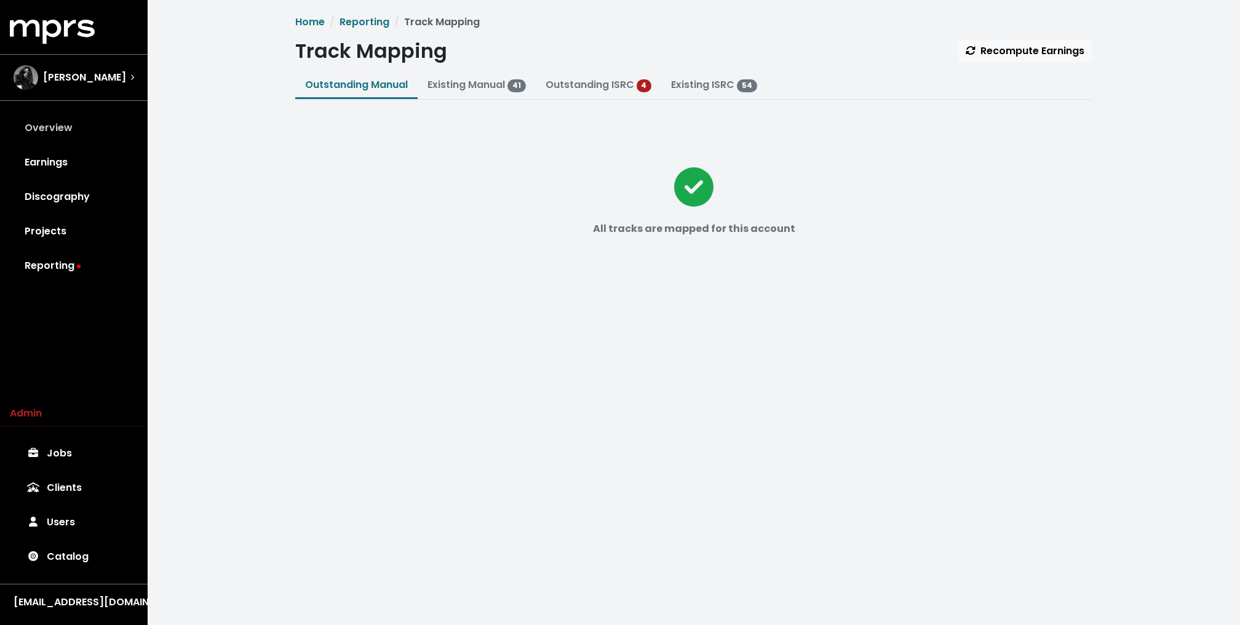
click at [54, 129] on link "Overview" at bounding box center [74, 128] width 128 height 34
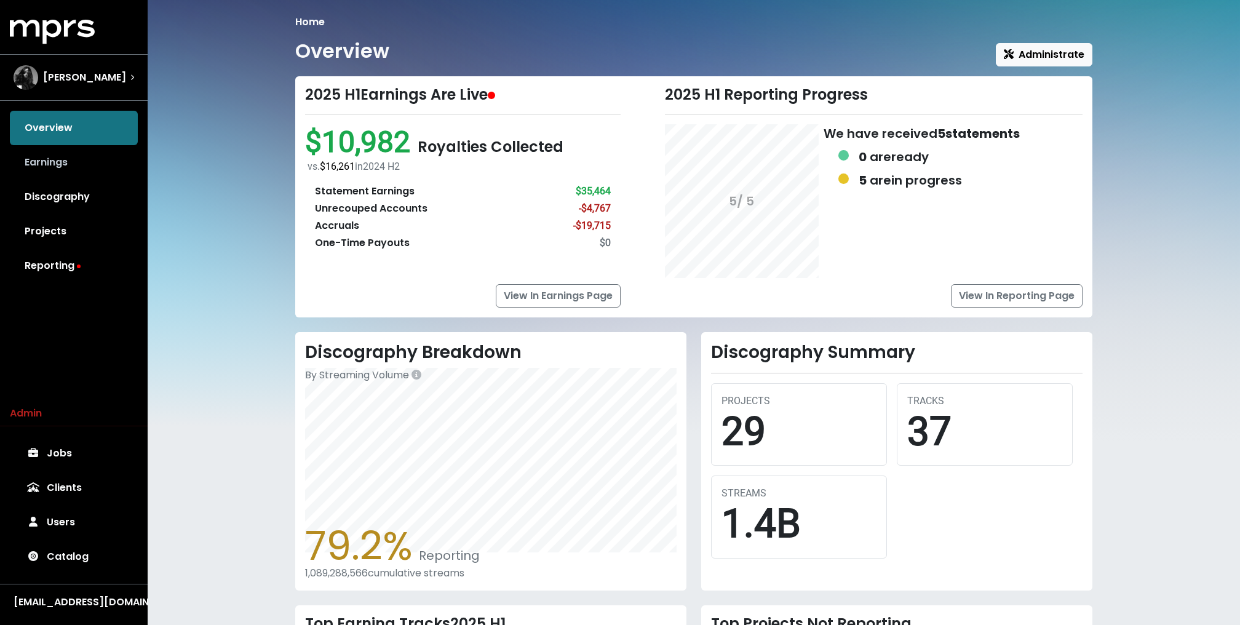
click at [85, 163] on link "Earnings" at bounding box center [74, 162] width 128 height 34
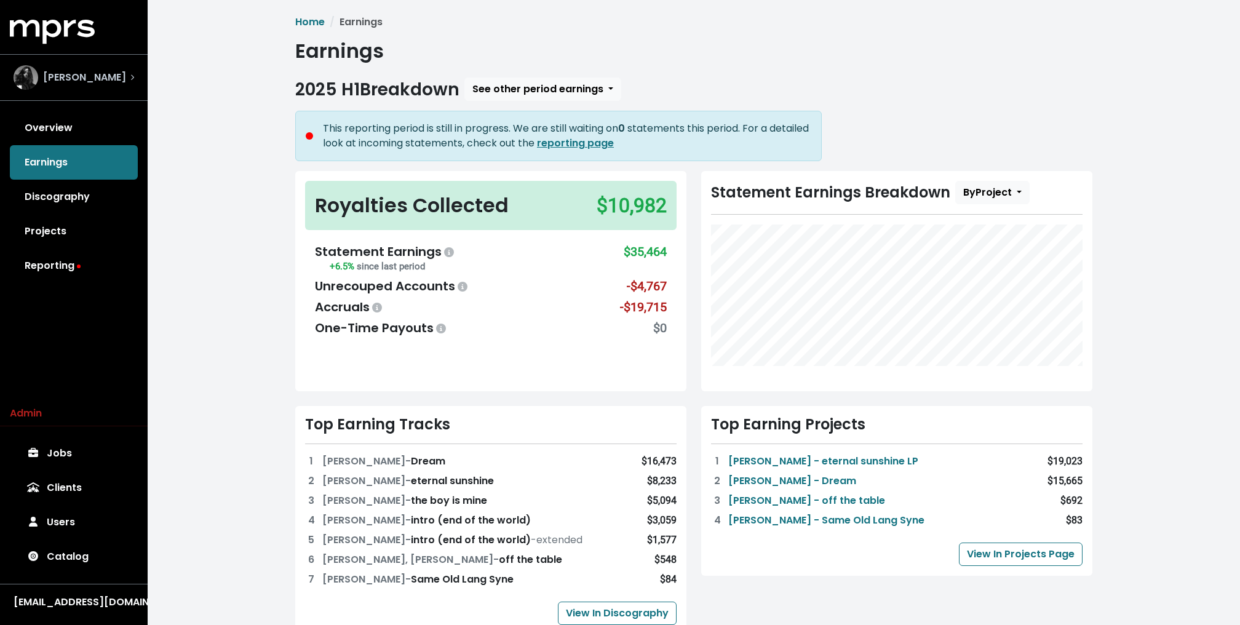
click at [123, 84] on span "Shintaro Yasuda" at bounding box center [84, 77] width 83 height 15
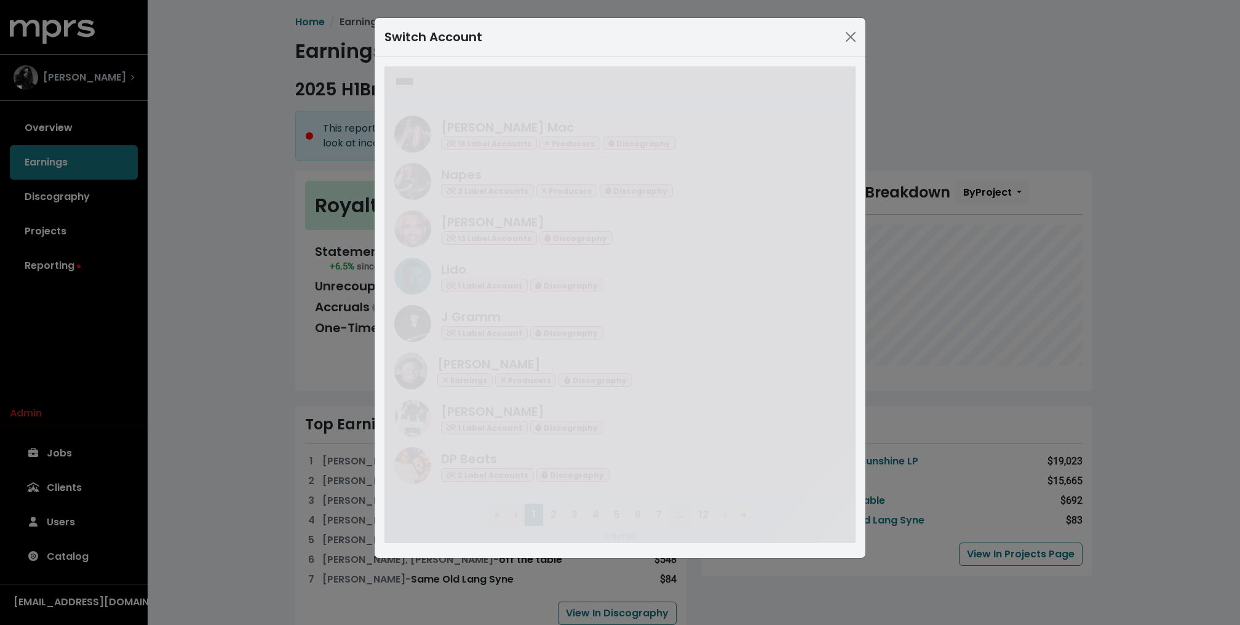
type input "****"
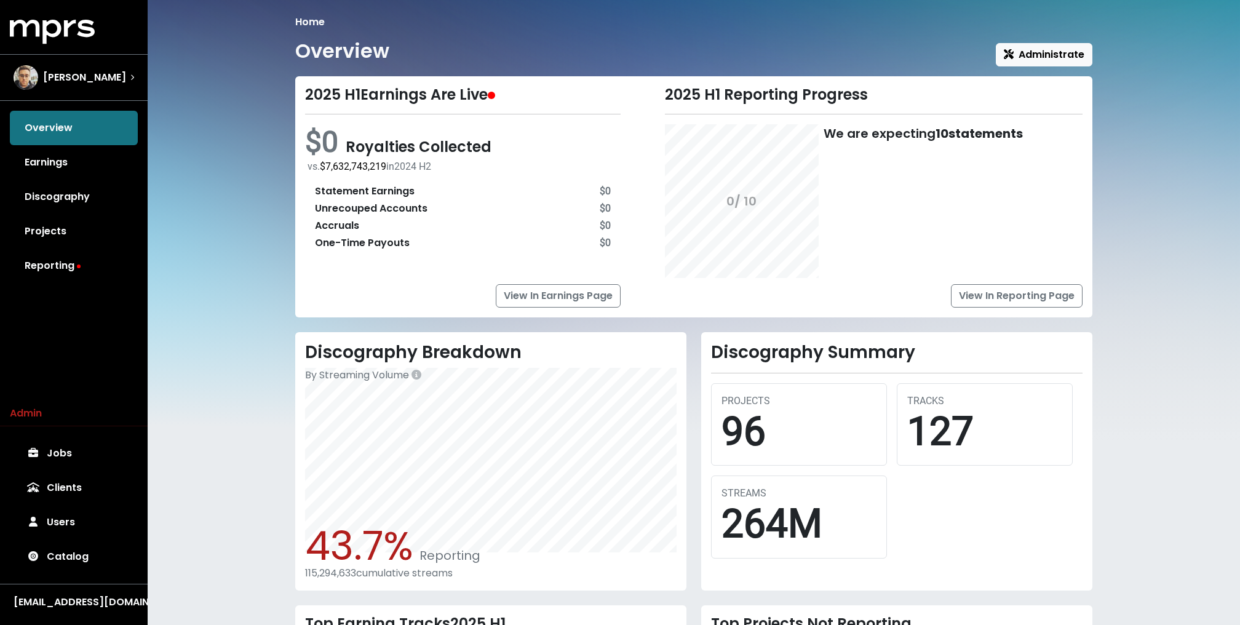
click at [185, 146] on div "Home Overview Administrate 2025 H1 Earnings Are Live $0 Royalties Collected vs.…" at bounding box center [694, 424] width 1092 height 849
click at [228, 119] on div "Home Overview Administrate 2025 H1 Earnings Are Live $0 Royalties Collected vs.…" at bounding box center [694, 424] width 1092 height 849
